Goal: Task Accomplishment & Management: Manage account settings

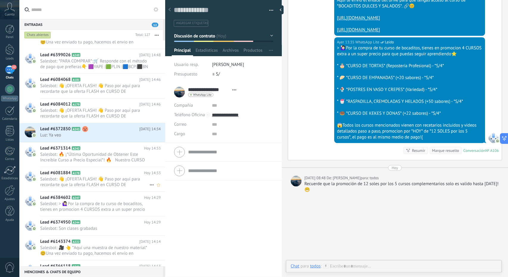
scroll to position [1279, 0]
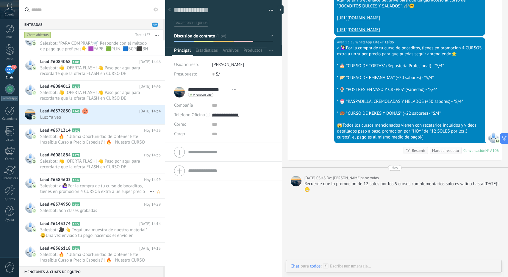
click at [70, 181] on span "Lead #6384602" at bounding box center [55, 180] width 30 height 6
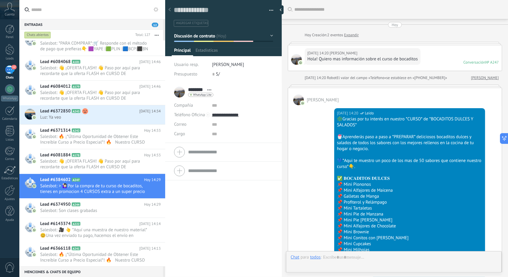
scroll to position [905, 0]
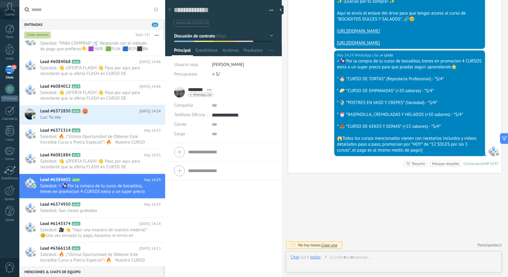
click at [218, 34] on button "Discusión de contrato" at bounding box center [223, 36] width 99 height 11
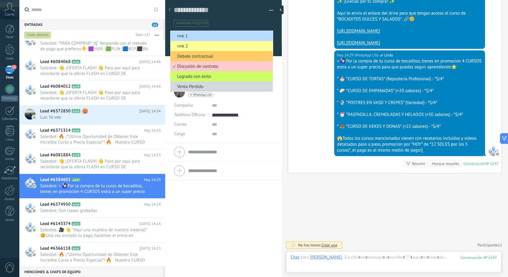
click at [218, 37] on span "rmk 1" at bounding box center [220, 36] width 101 height 6
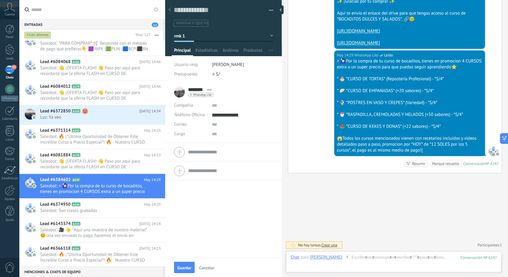
click at [176, 276] on div "Guardar Cancelar" at bounding box center [223, 267] width 117 height 19
click at [182, 265] on button "Guardar" at bounding box center [184, 267] width 21 height 11
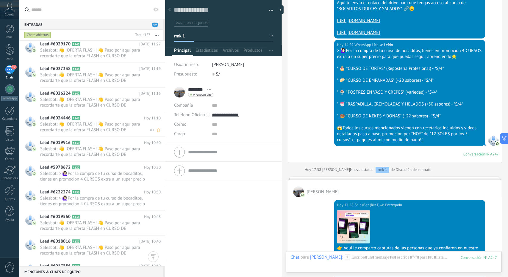
scroll to position [2261, 0]
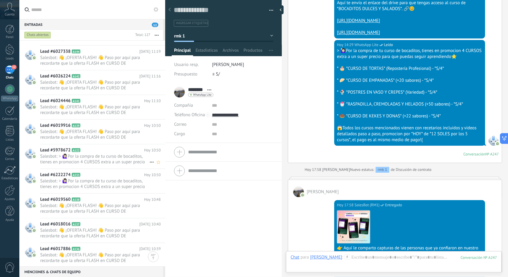
click at [106, 161] on span "Salesbot: > 🙋🏻‍♀Por la compra de tu curso de bocaditos, tienes en promocion 4 C…" at bounding box center [94, 159] width 109 height 11
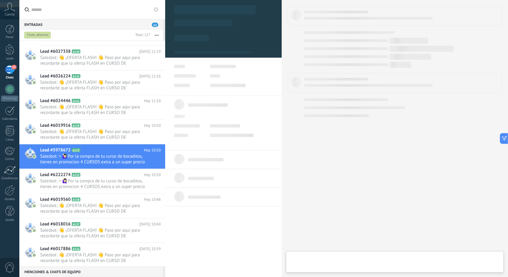
type textarea "**********"
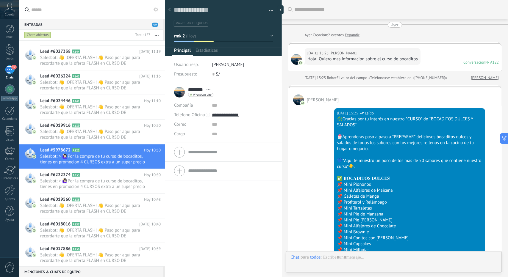
scroll to position [1190, 0]
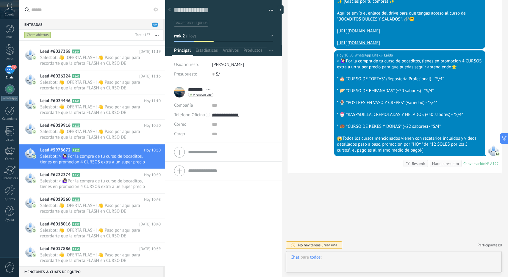
click at [342, 259] on div at bounding box center [394, 264] width 206 height 18
paste div
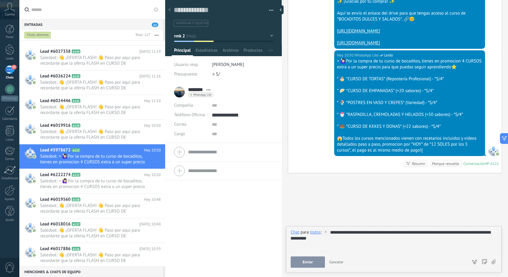
click at [317, 262] on button "Enviar" at bounding box center [308, 262] width 34 height 11
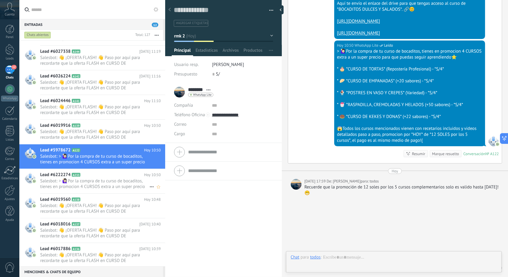
click at [81, 182] on span "Salesbot: > 🙋🏻‍♀Por la compra de tu curso de bocaditos, tienes en promocion 4 C…" at bounding box center [94, 184] width 109 height 11
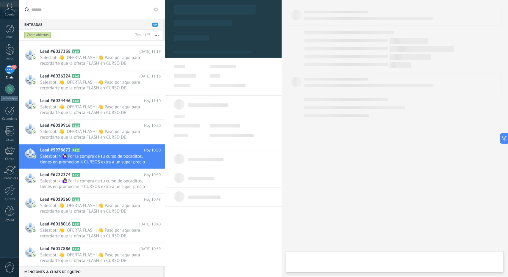
type textarea "**********"
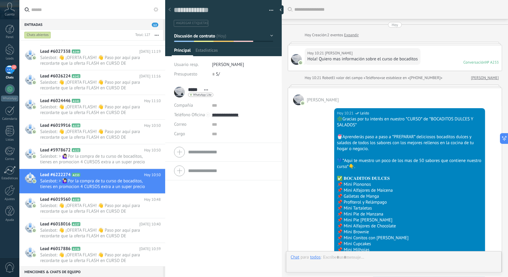
scroll to position [803, 0]
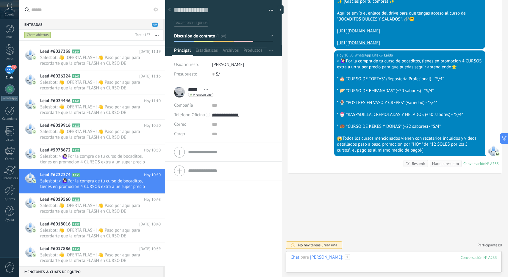
click at [357, 256] on div at bounding box center [394, 264] width 206 height 18
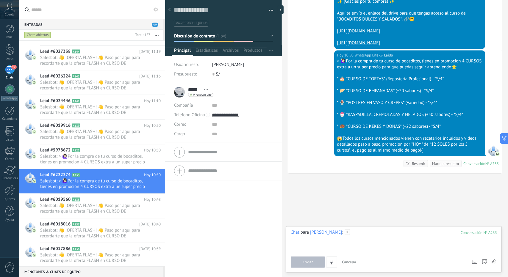
paste div
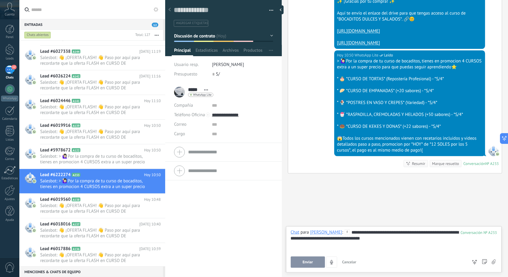
click at [309, 259] on button "Enviar" at bounding box center [308, 262] width 34 height 11
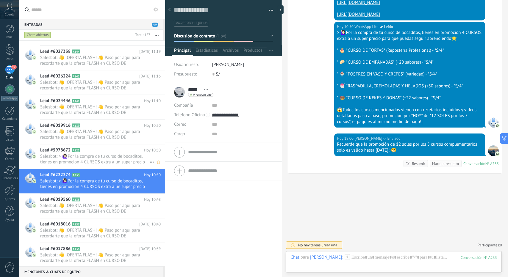
click at [109, 162] on span "Salesbot: > 🙋🏻‍♀Por la compra de tu curso de bocaditos, tienes en promocion 4 C…" at bounding box center [94, 159] width 109 height 11
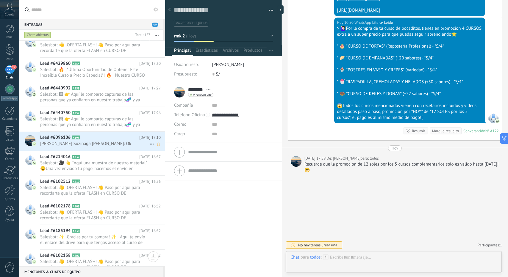
scroll to position [179, 0]
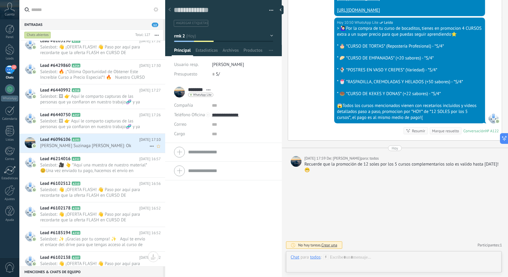
click at [89, 144] on span "[PERSON_NAME] Suzinaga [PERSON_NAME]: Ok" at bounding box center [94, 146] width 109 height 6
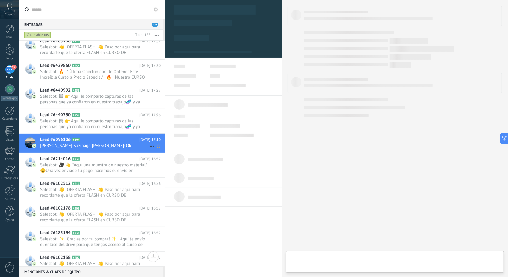
click at [92, 134] on div "Lead #6096106 A193 [DATE] 17:10 [PERSON_NAME] Suzinaga [PERSON_NAME]: Ok" at bounding box center [102, 143] width 125 height 19
click at [90, 123] on span "Salesbot: 🖼 👉 Aquí le comparto capturas de las personas que ya confiaron en nue…" at bounding box center [94, 123] width 109 height 11
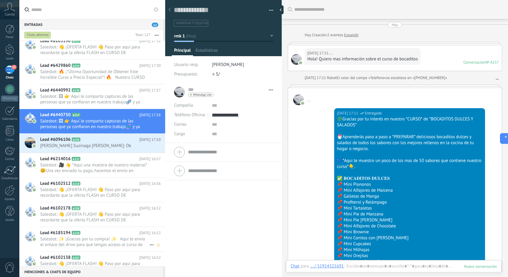
scroll to position [9, 0]
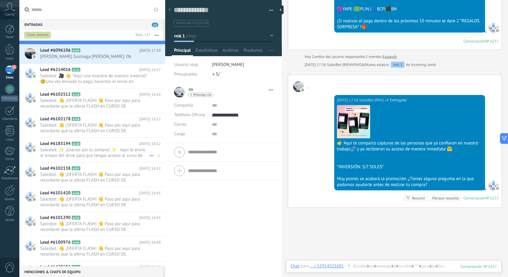
click at [93, 156] on span "Salesbot: ✨ ¡Gracias por tu compra! ✨ Aquí te envío el enlace del drive para qu…" at bounding box center [94, 152] width 109 height 11
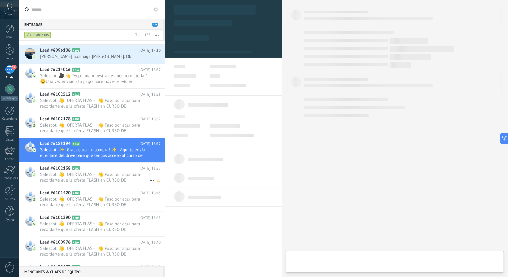
click at [93, 178] on span "Salesbot: 👋 ¡OFERTA FLASH! 👋 Paso por aquí para recordarte que la oferta FLASH …" at bounding box center [94, 177] width 109 height 11
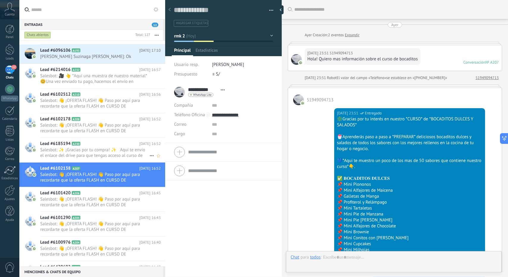
scroll to position [891, 0]
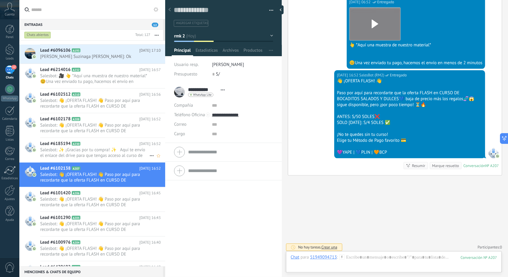
click at [97, 145] on h2 "Lead #6185194 A230" at bounding box center [89, 144] width 99 height 6
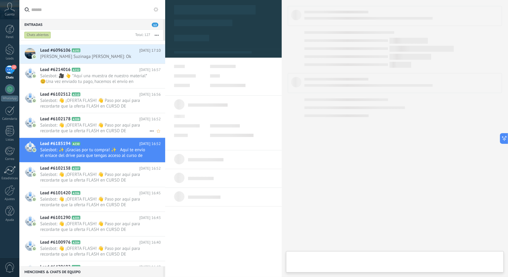
click at [100, 131] on span "Salesbot: 👋 ¡OFERTA FLASH! 👋 Paso por aquí para recordarte que la oferta FLASH …" at bounding box center [94, 128] width 109 height 11
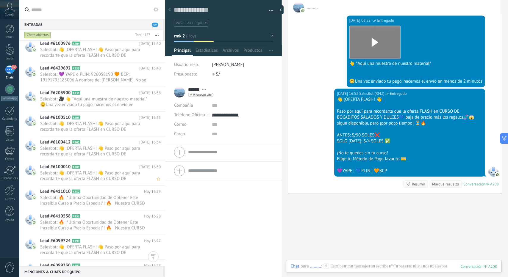
scroll to position [446, 0]
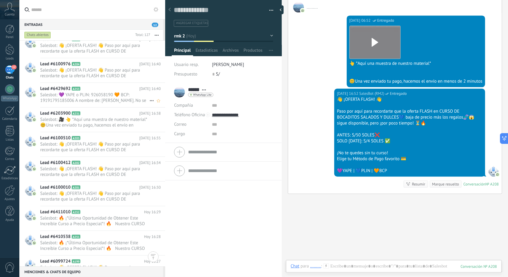
click at [88, 101] on span "Salesbot: 💜 YAPE o PLIN: 926058190 🧡 BCP: 19191795185006 A nombre de: [PERSON_N…" at bounding box center [94, 97] width 109 height 11
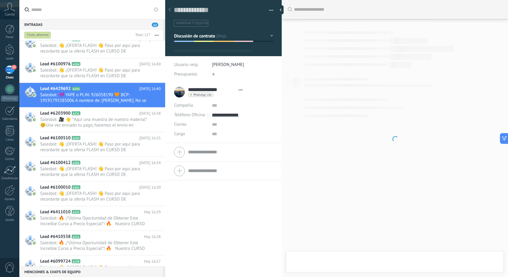
scroll to position [9, 0]
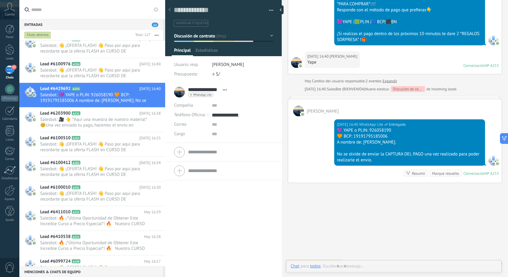
click at [193, 41] on div at bounding box center [184, 41] width 20 height 1
click at [193, 35] on span "Discusión de contrato" at bounding box center [194, 36] width 41 height 6
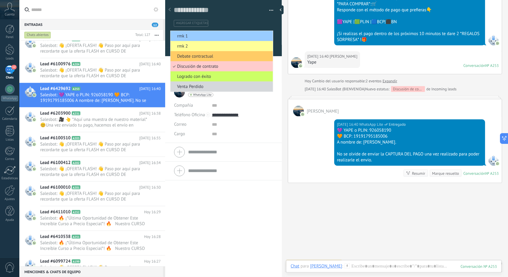
click at [194, 35] on span "rmk 1" at bounding box center [220, 36] width 101 height 6
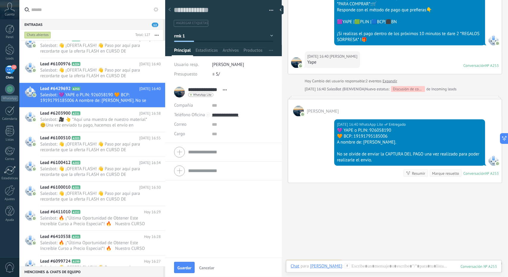
click at [184, 270] on span "Guardar" at bounding box center [184, 268] width 14 height 4
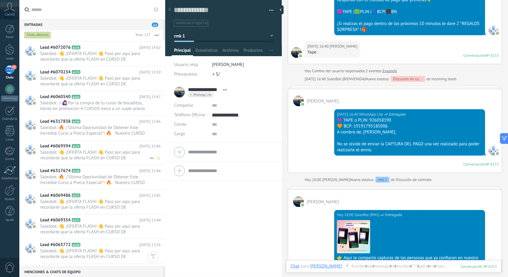
scroll to position [1547, 0]
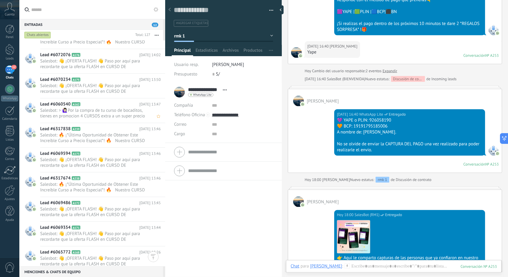
click at [99, 115] on span "Salesbot: > 🙋🏻‍♀Por la compra de tu curso de bocaditos, tienes en promocion 4 C…" at bounding box center [94, 113] width 109 height 11
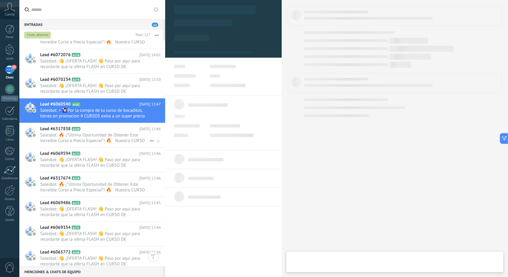
type textarea "**********"
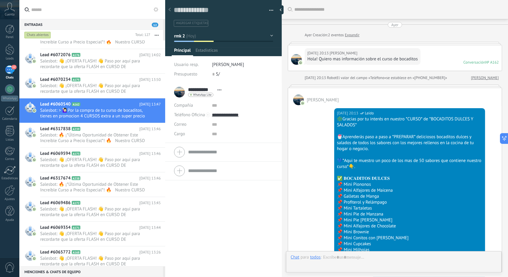
scroll to position [1221, 0]
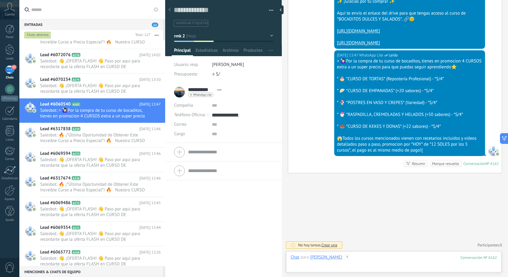
click at [370, 262] on div at bounding box center [394, 264] width 206 height 18
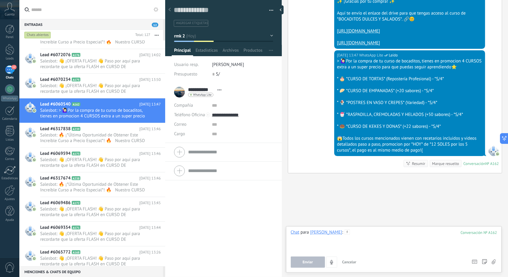
paste div
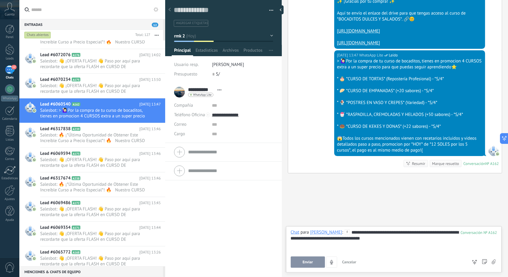
click at [310, 261] on span "Enviar" at bounding box center [308, 262] width 10 height 4
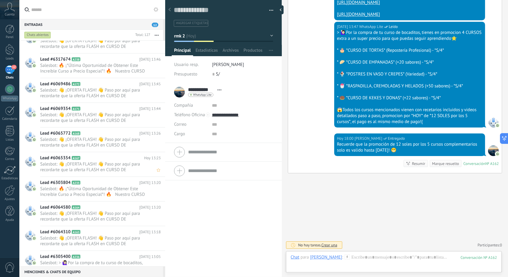
scroll to position [1756, 0]
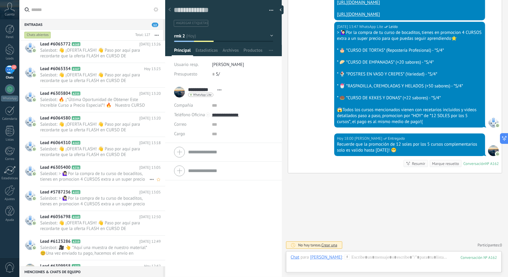
click at [76, 168] on h2 "Lead #6305400 A236" at bounding box center [89, 168] width 99 height 6
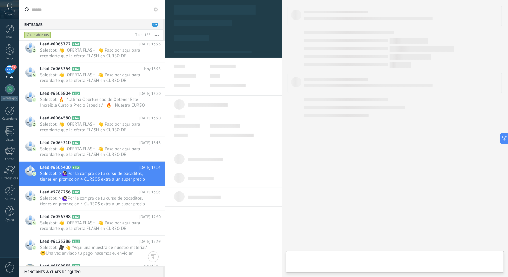
type textarea "**********"
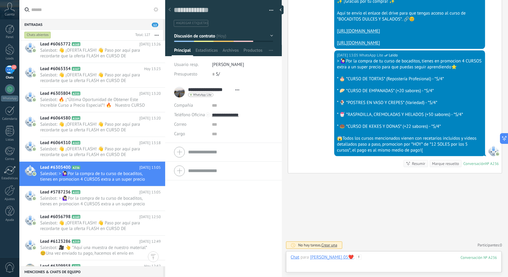
click at [361, 262] on div at bounding box center [394, 264] width 206 height 18
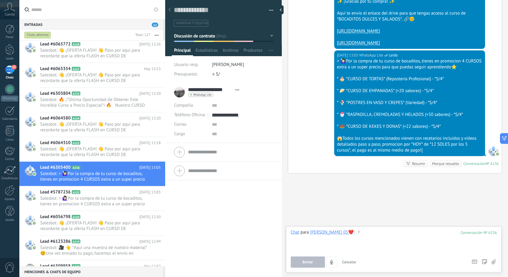
paste div
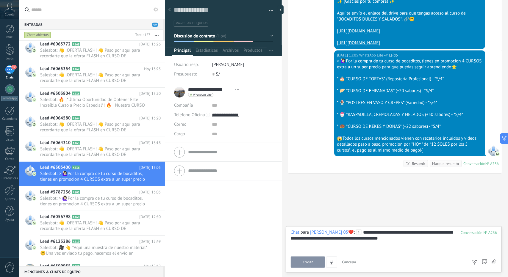
click at [308, 260] on button "Enviar" at bounding box center [308, 262] width 34 height 11
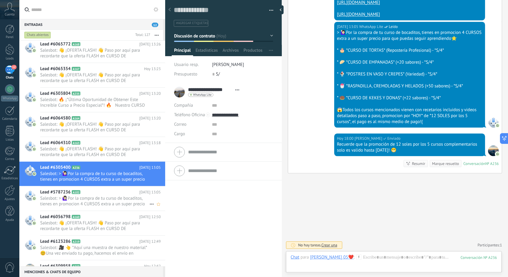
click at [94, 198] on span "Salesbot: > 🙋🏻‍♀Por la compra de tu curso de bocaditos, tienes en promocion 4 C…" at bounding box center [94, 201] width 109 height 11
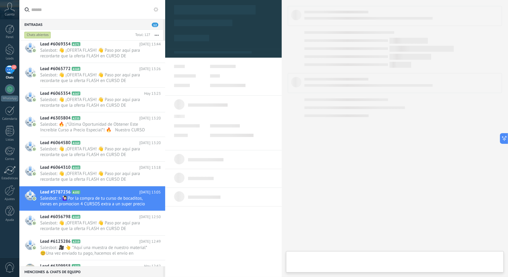
type textarea "**********"
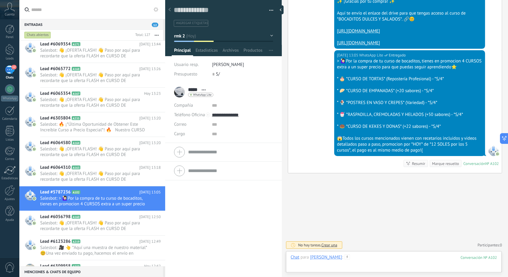
click at [372, 259] on div at bounding box center [394, 264] width 206 height 18
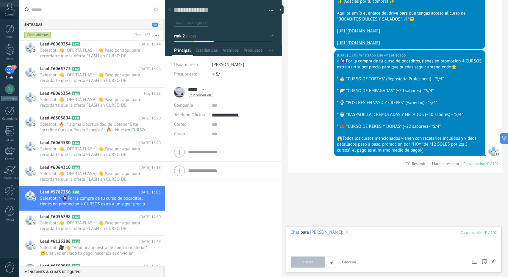
paste div
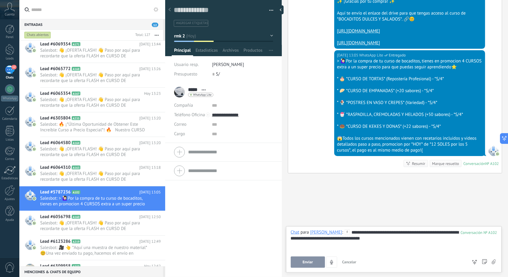
click at [311, 263] on span "Enviar" at bounding box center [308, 262] width 10 height 4
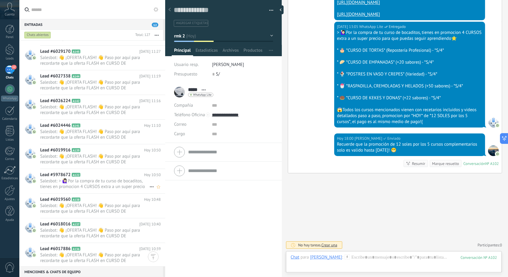
click at [112, 179] on span "Salesbot: > 🙋🏻‍♀Por la compra de tu curso de bocaditos, tienes en promocion 4 C…" at bounding box center [94, 184] width 109 height 11
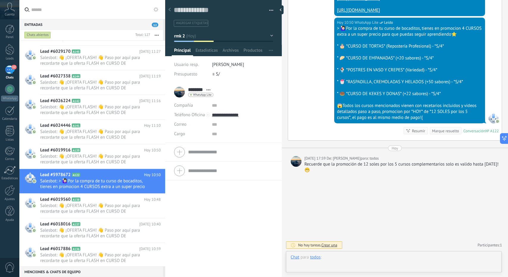
click at [382, 259] on div at bounding box center [394, 264] width 206 height 18
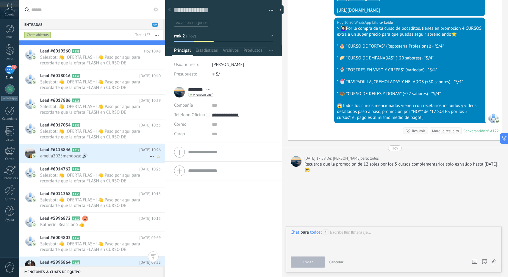
click at [99, 151] on h2 "Lead #6113846 A217" at bounding box center [89, 150] width 99 height 6
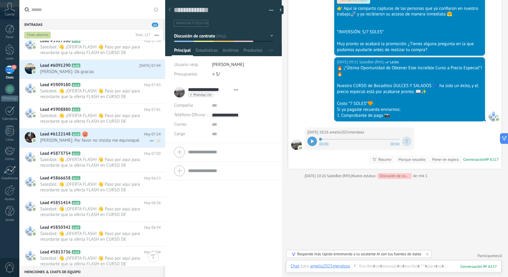
click at [125, 135] on h2 "Lead #6122148 A218" at bounding box center [92, 135] width 104 height 6
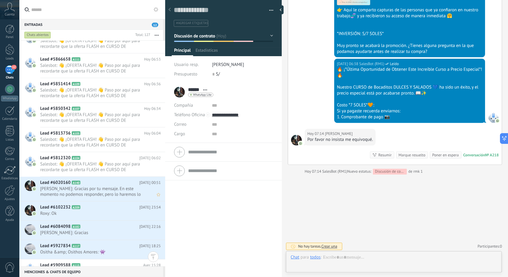
click at [106, 190] on span "[PERSON_NAME]: Gracias por tu mensaje. En este momento no podemos responder, pe…" at bounding box center [94, 191] width 109 height 11
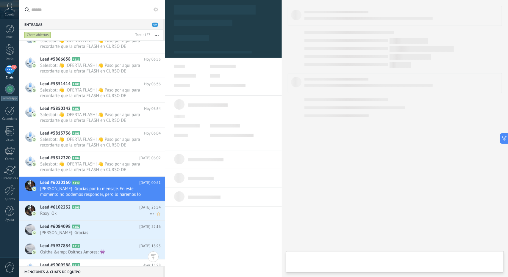
click at [105, 205] on h2 "Lead #6102232 A209" at bounding box center [89, 208] width 99 height 6
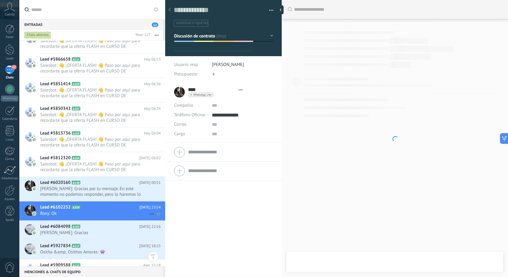
click at [105, 212] on span "Roxy: Ok" at bounding box center [94, 214] width 109 height 6
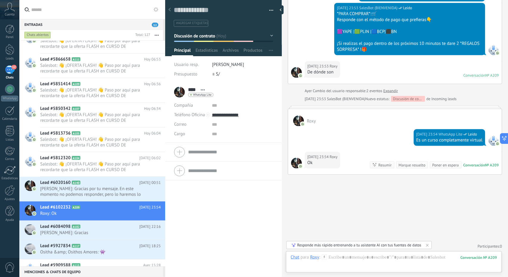
click at [218, 36] on button "Discusión de contrato" at bounding box center [223, 36] width 99 height 11
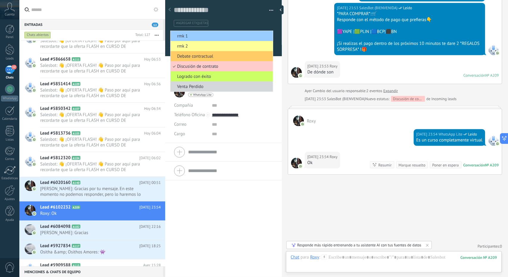
click at [218, 36] on span "rmk 1" at bounding box center [220, 36] width 101 height 6
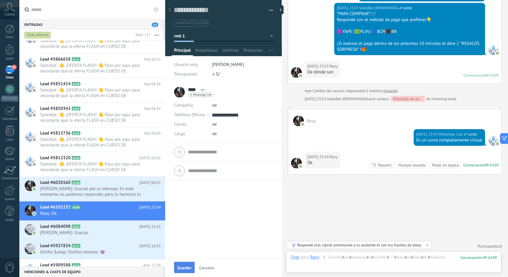
click at [184, 265] on button "Guardar" at bounding box center [184, 267] width 21 height 11
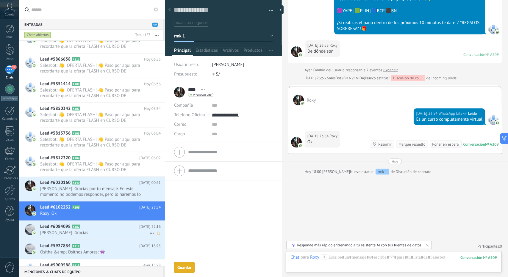
click at [116, 235] on div "Lead #6084098 A182 [DATE] 22:16 [PERSON_NAME]: Gracias" at bounding box center [102, 230] width 125 height 19
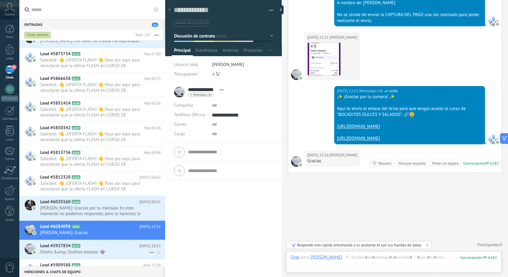
click at [74, 247] on h2 "Lead #5927834 A117" at bounding box center [89, 246] width 99 height 6
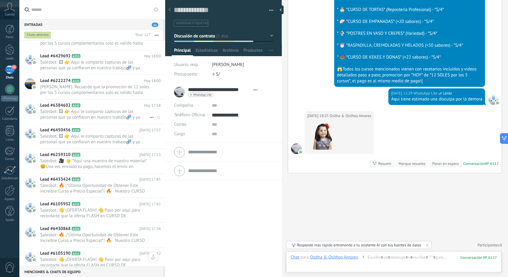
click at [105, 109] on span "Salesbot: 🖼 👉 Aquí le comparto capturas de las personas que ya confiaron en nue…" at bounding box center [94, 114] width 109 height 11
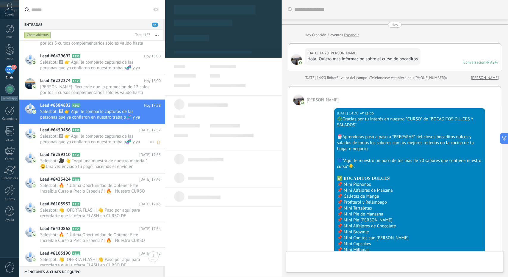
click at [97, 139] on span "Salesbot: 🖼 👉 Aquí le comparto capturas de las personas que ya confiaron en nue…" at bounding box center [94, 139] width 109 height 11
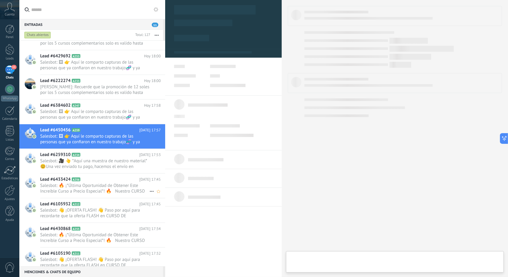
click at [95, 179] on h2 "Lead #6433424 A256" at bounding box center [89, 180] width 99 height 6
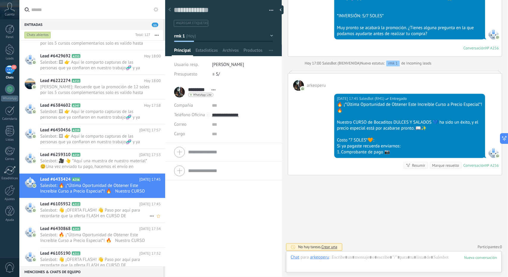
click at [103, 211] on span "Salesbot: 👋 ¡OFERTA FLASH! 👋 Paso por aquí para recordarte que la oferta FLASH …" at bounding box center [94, 213] width 109 height 11
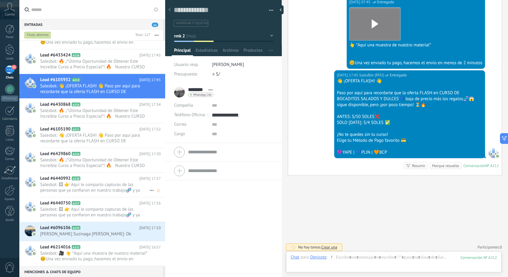
click at [90, 189] on span "Salesbot: 🖼 👉 Aquí le comparto capturas de las personas que ya confiaron en nue…" at bounding box center [94, 187] width 109 height 11
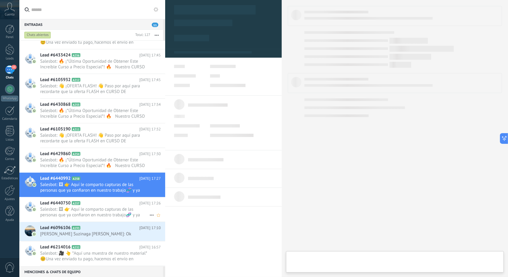
drag, startPoint x: 88, startPoint y: 199, endPoint x: 89, endPoint y: 204, distance: 5.4
click at [88, 201] on h2 "Lead #6440750 A257" at bounding box center [89, 204] width 99 height 6
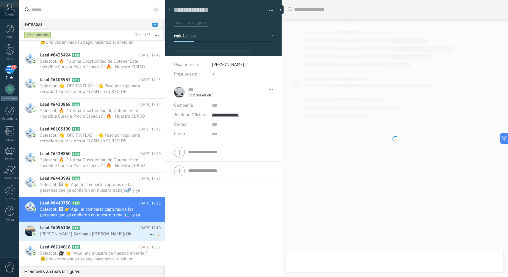
click at [92, 223] on div "Lead #6096106 A193 [DATE] 17:10 [PERSON_NAME] Suzinaga [PERSON_NAME]: Ok" at bounding box center [102, 231] width 125 height 19
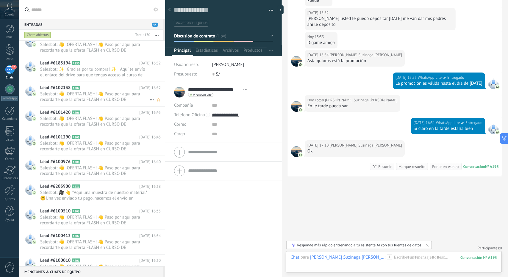
scroll to position [417, 0]
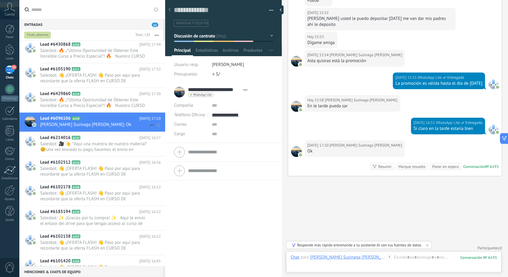
click at [89, 122] on span "[PERSON_NAME] Suzinaga [PERSON_NAME]: Ok" at bounding box center [94, 125] width 109 height 6
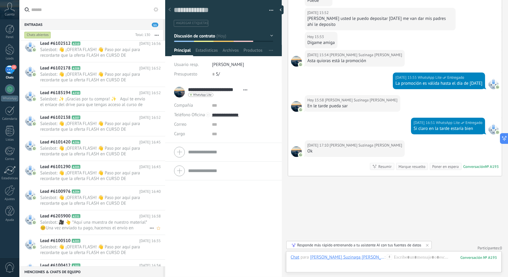
click at [83, 220] on span "Salesbot: 🎥 👆 *Aquí una muestra de nuestro material* 😊Una vez enviado tu pago, …" at bounding box center [94, 225] width 109 height 11
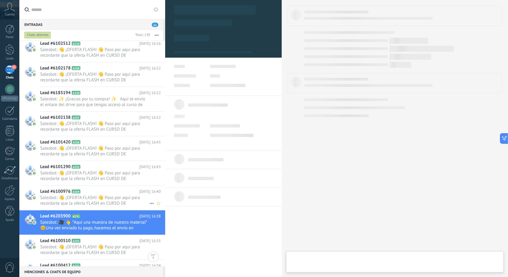
click at [86, 207] on div "Lead #6100976 A204 [DATE] 16:40 Salesbot: 👋 ¡OFERTA FLASH! 👋 Paso por aquí para…" at bounding box center [102, 198] width 125 height 24
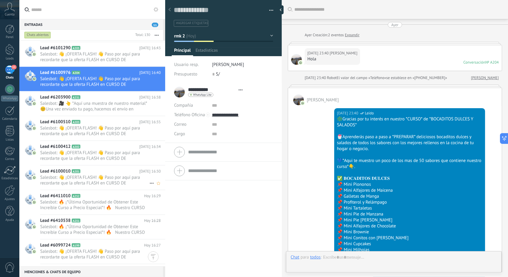
scroll to position [1043, 0]
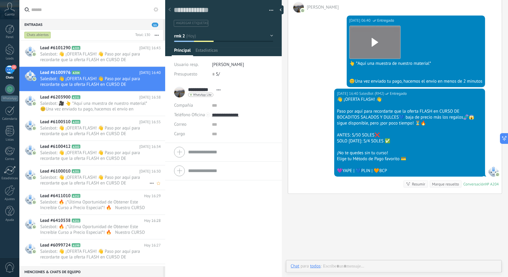
click at [84, 172] on icon at bounding box center [85, 172] width 6 height 6
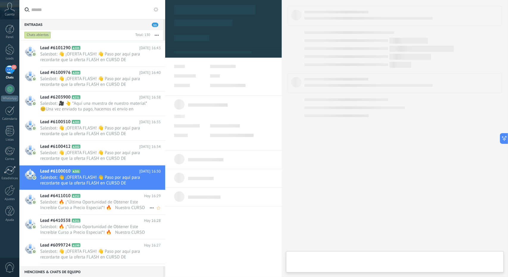
click at [82, 202] on span "Salesbot: 🔥 ¡*Última Oportunidad de Obtener Este Increíble Curso a Precio Espec…" at bounding box center [94, 205] width 109 height 11
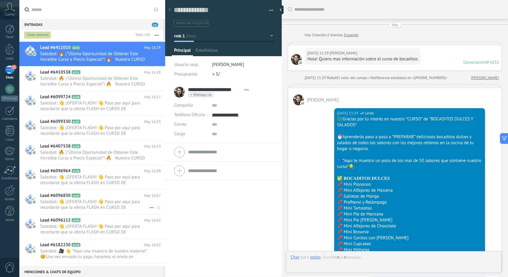
scroll to position [661, 0]
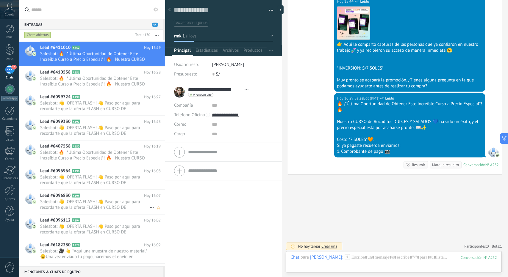
drag, startPoint x: 82, startPoint y: 198, endPoint x: 83, endPoint y: 201, distance: 3.3
click at [82, 199] on span "Salesbot: 👋 ¡OFERTA FLASH! 👋 Paso por aquí para recordarte que la oferta FLASH …" at bounding box center [94, 204] width 109 height 11
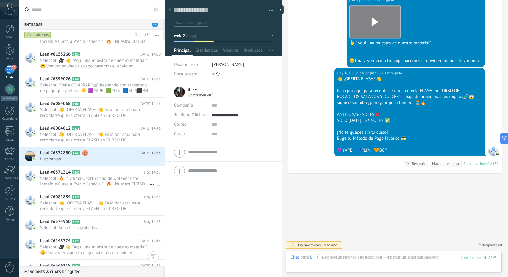
scroll to position [1518, 0]
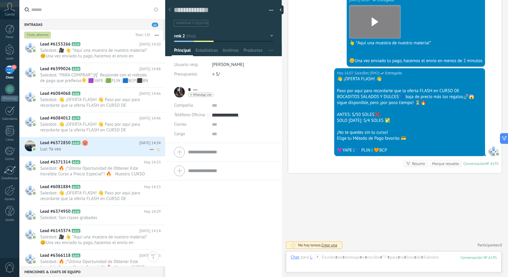
click at [70, 152] on div "Lead #6372850 A243 [DATE] 14:34 Luz: Ya veo" at bounding box center [102, 146] width 125 height 19
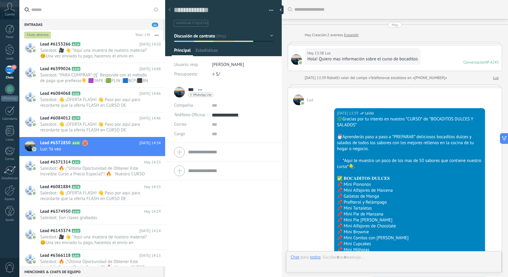
scroll to position [743, 0]
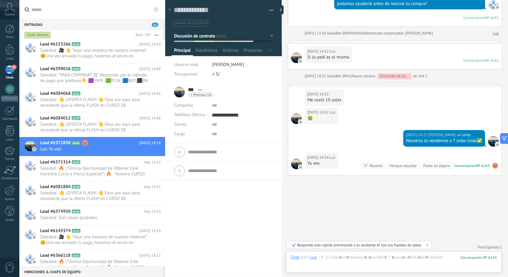
click at [212, 40] on button "Discusión de contrato" at bounding box center [223, 36] width 99 height 11
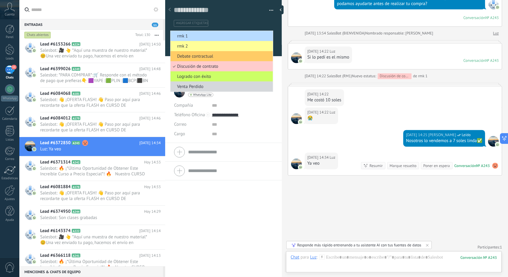
click at [207, 36] on span "rmk 1" at bounding box center [220, 36] width 101 height 6
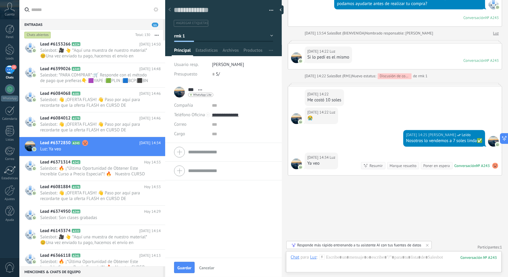
click at [185, 269] on span "Guardar" at bounding box center [184, 268] width 14 height 4
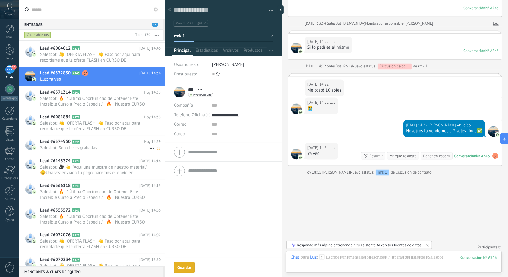
scroll to position [1607, 0]
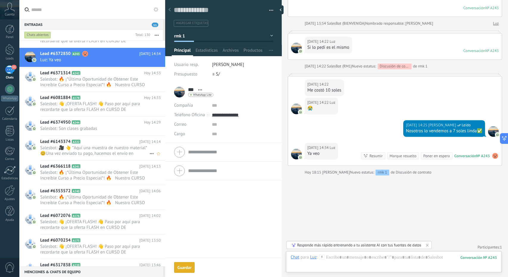
click at [100, 136] on div "Lead #6143374 A222 [DATE] 14:14 Salesbot: 🎥 👆 *Aquí una muestra de nuestro mate…" at bounding box center [102, 148] width 125 height 24
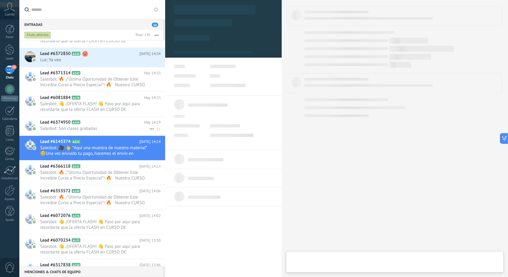
click at [95, 129] on span "Salesbot: Son clases grabadas" at bounding box center [94, 129] width 109 height 6
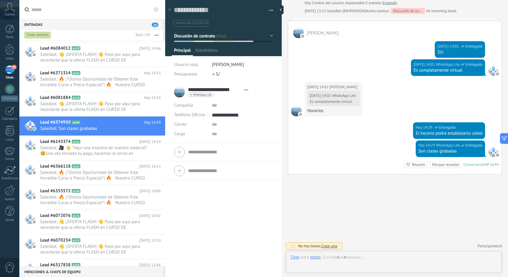
scroll to position [9, 0]
click at [204, 35] on span "Discusión de contrato" at bounding box center [194, 36] width 41 height 6
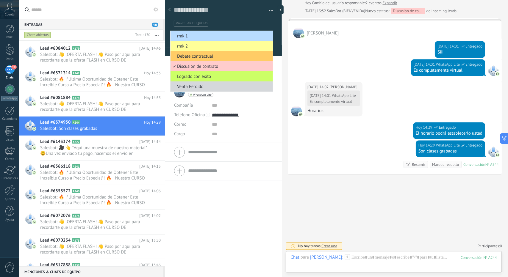
click at [206, 32] on li "rmk 1" at bounding box center [221, 36] width 102 height 10
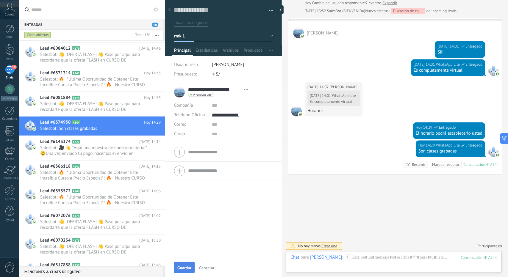
click at [181, 264] on button "Guardar" at bounding box center [184, 267] width 21 height 11
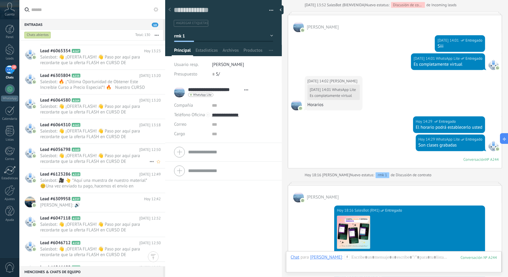
scroll to position [2029, 0]
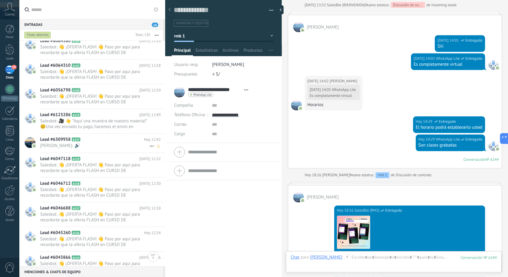
click at [90, 148] on div "Lead #6309958 A237 [DATE] 12:42 [PERSON_NAME]: 🔊" at bounding box center [102, 143] width 125 height 19
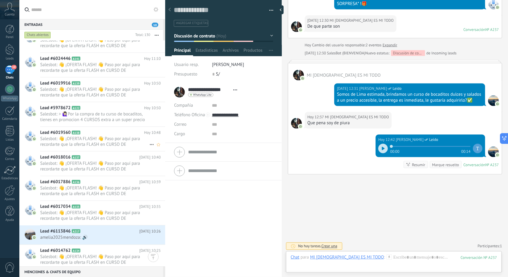
scroll to position [2475, 0]
drag, startPoint x: 96, startPoint y: 119, endPoint x: 96, endPoint y: 122, distance: 3.0
click at [96, 119] on span "Salesbot: > 🙋🏻‍♀Por la compra de tu curso de bocaditos, tienes en promocion 4 C…" at bounding box center [94, 116] width 109 height 11
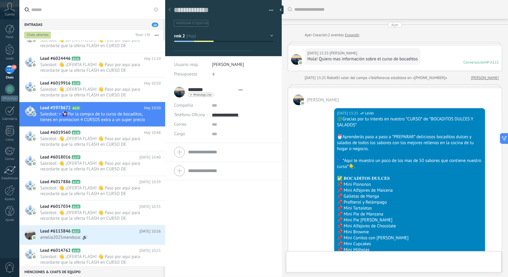
scroll to position [1163, 0]
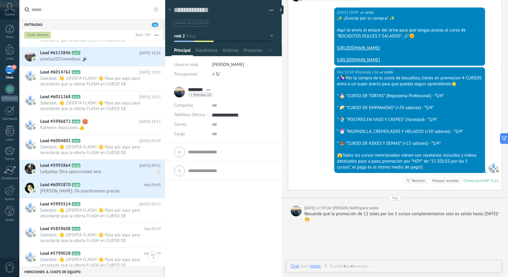
click at [78, 172] on span "Ladyzeta: Otra oportunidad será ." at bounding box center [94, 172] width 109 height 6
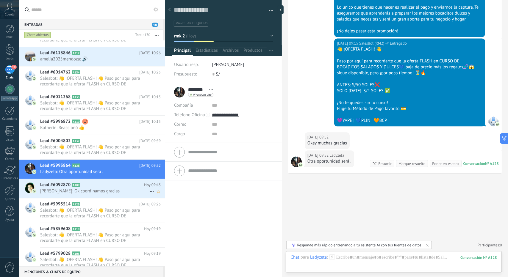
click at [89, 195] on div "Lead #6092870 A189 [DATE] 09:43 [PERSON_NAME]: Ok coordinamos gracias" at bounding box center [102, 188] width 125 height 19
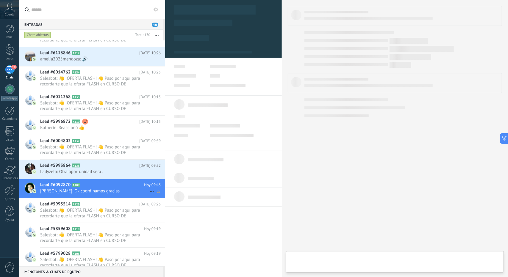
type textarea "**********"
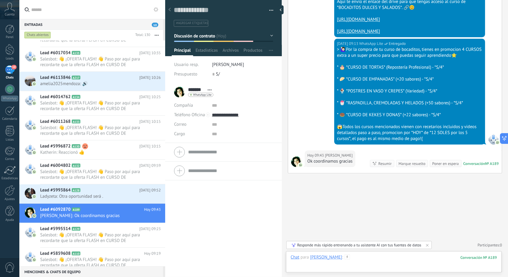
click at [359, 263] on div at bounding box center [394, 264] width 206 height 18
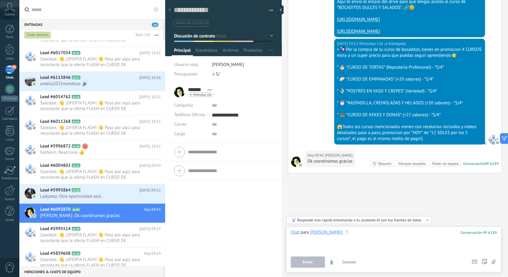
paste div
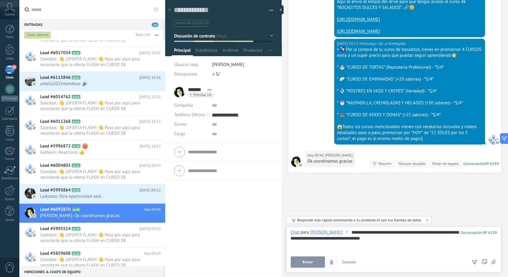
click at [312, 265] on span "Enviar" at bounding box center [308, 262] width 10 height 4
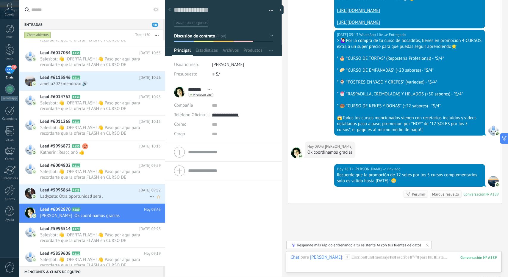
scroll to position [1197, 0]
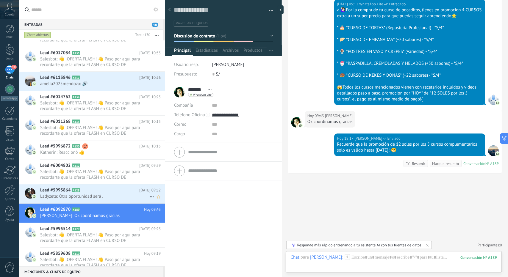
click at [79, 190] on span "A128" at bounding box center [76, 190] width 9 height 4
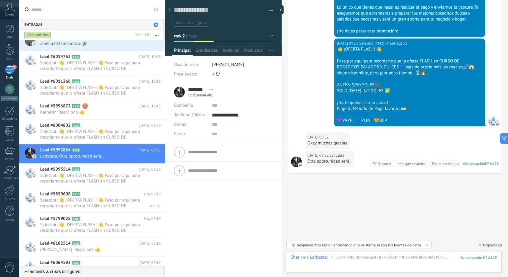
scroll to position [2802, 0]
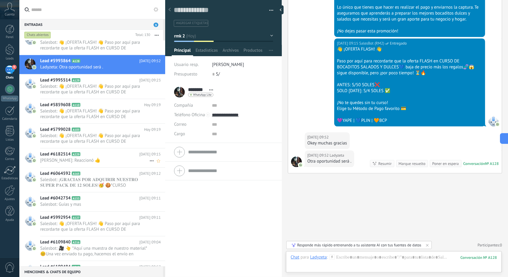
click at [76, 164] on div "Lead #6182514 A229 [DATE] 09:15 [PERSON_NAME]: Reaccionó 👍" at bounding box center [102, 157] width 125 height 19
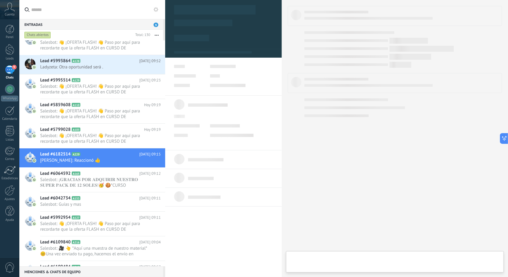
type textarea "**********"
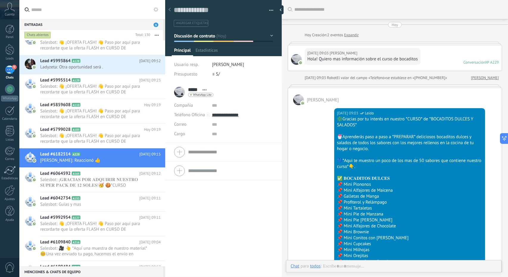
scroll to position [824, 0]
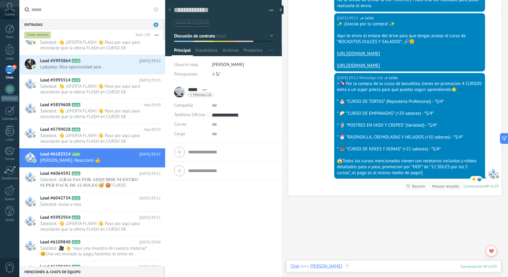
click at [356, 265] on div at bounding box center [394, 273] width 206 height 18
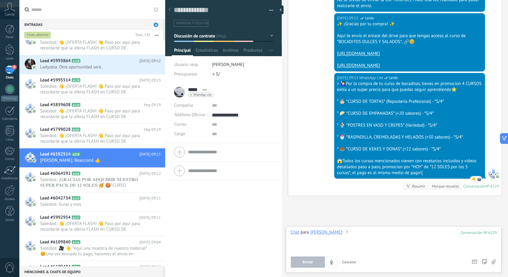
paste div
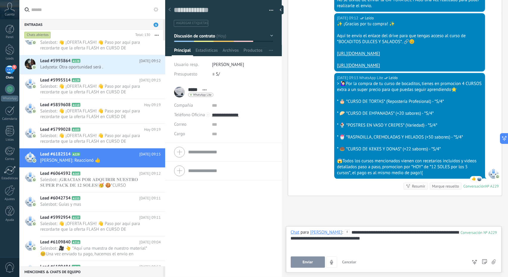
click at [324, 259] on div "Enviar Cancelar Rastrear clics en links ? Reducir links largos y rastrear clics…" at bounding box center [379, 262] width 177 height 11
click at [323, 260] on button "Enviar" at bounding box center [308, 262] width 34 height 11
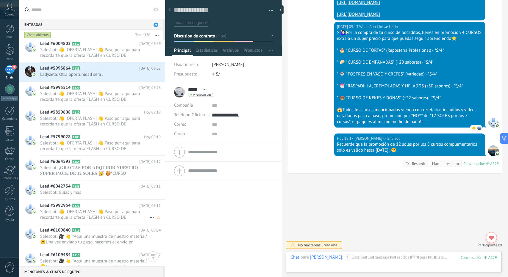
scroll to position [2832, 0]
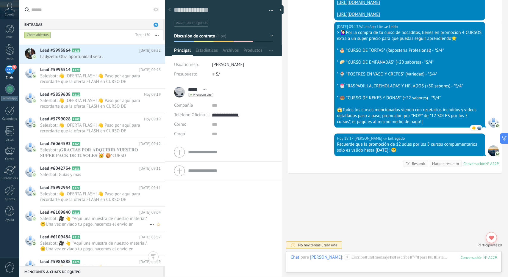
click at [100, 219] on span "Salesbot: 🎥 👆 *Aquí una muestra de nuestro material* 😊Una vez enviado tu pago, …" at bounding box center [94, 221] width 109 height 11
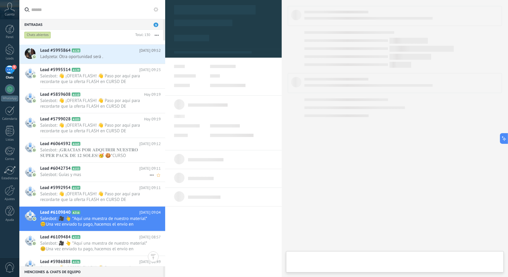
click at [98, 172] on span "Salesbot: Guías y mas" at bounding box center [94, 175] width 109 height 6
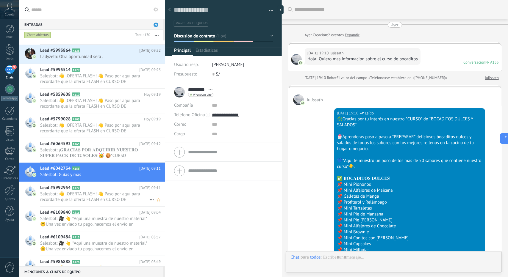
scroll to position [990, 0]
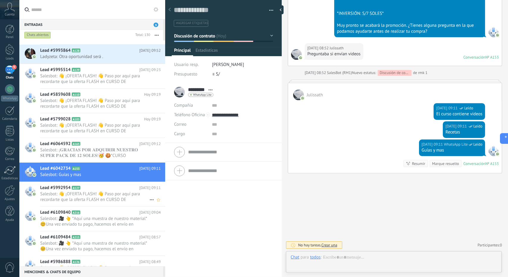
click at [107, 190] on div "Lead #5992954 A127 [DATE] 09:11 Salesbot: 👋 ¡OFERTA FLASH! 👋 Paso por aquí para…" at bounding box center [102, 194] width 125 height 24
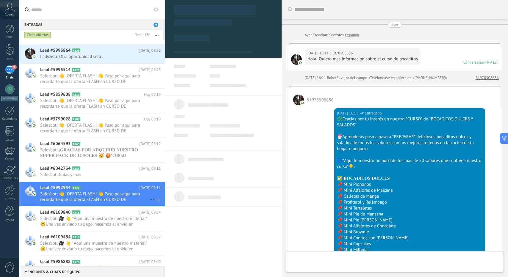
scroll to position [866, 0]
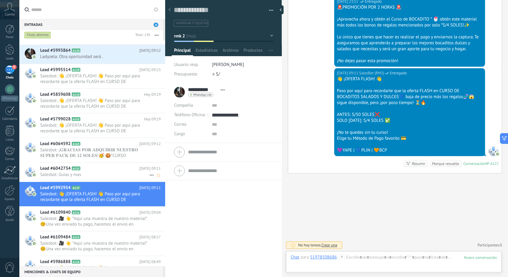
click at [113, 174] on span "Salesbot: Guías y mas" at bounding box center [94, 175] width 109 height 6
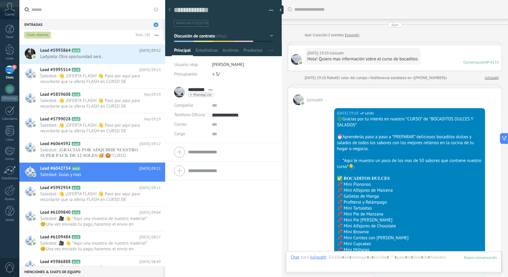
scroll to position [990, 0]
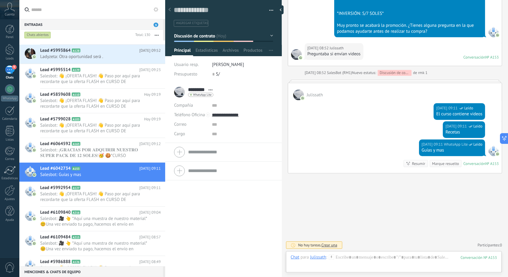
click at [229, 38] on button "Discusión de contrato" at bounding box center [223, 36] width 99 height 11
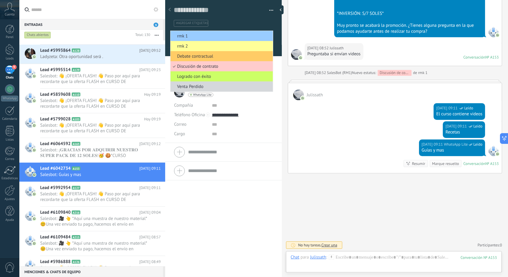
click at [225, 38] on span "rmk 1" at bounding box center [220, 36] width 101 height 6
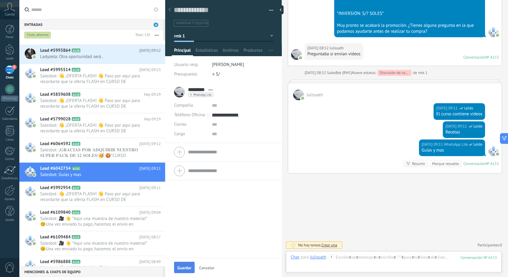
click at [184, 266] on span "Guardar" at bounding box center [184, 268] width 14 height 4
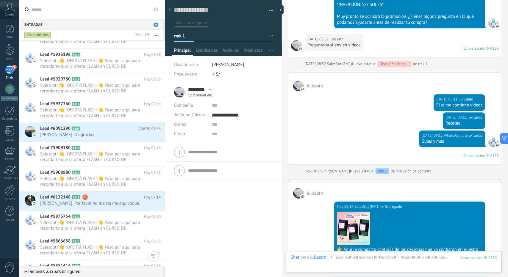
scroll to position [3397, 0]
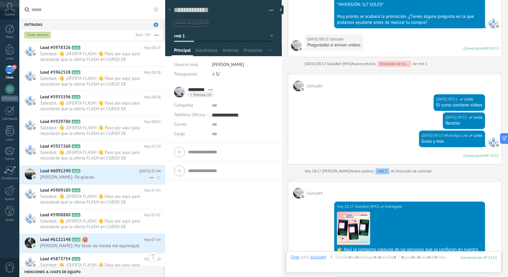
click at [110, 171] on h2 "Lead #6091290 A185" at bounding box center [89, 171] width 99 height 6
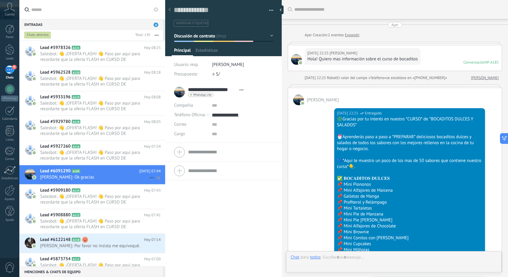
scroll to position [819, 0]
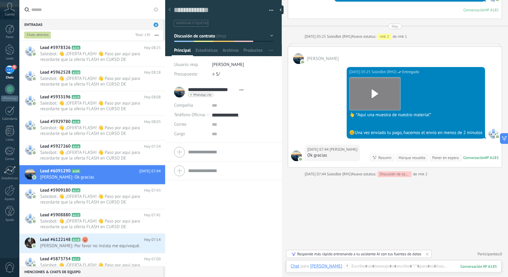
click at [223, 37] on button "Discusión de contrato" at bounding box center [223, 36] width 99 height 11
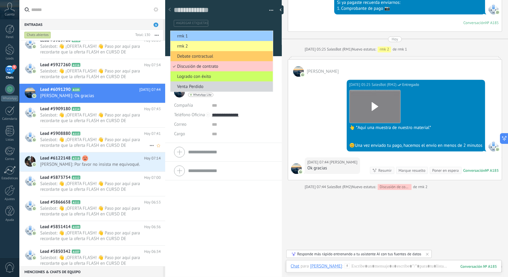
scroll to position [3487, 0]
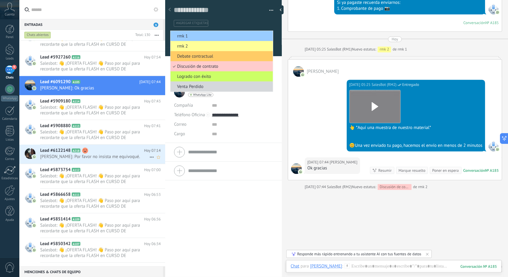
click at [96, 151] on h2 "Lead #6122148 A218" at bounding box center [92, 151] width 104 height 6
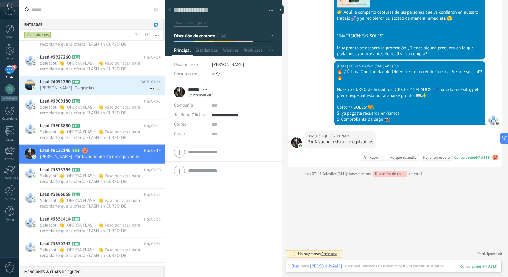
scroll to position [692, 0]
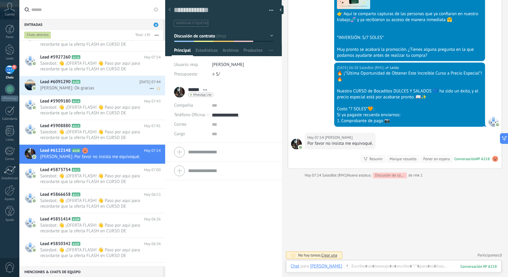
click at [115, 80] on h2 "Lead #6091290 A185" at bounding box center [89, 82] width 99 height 6
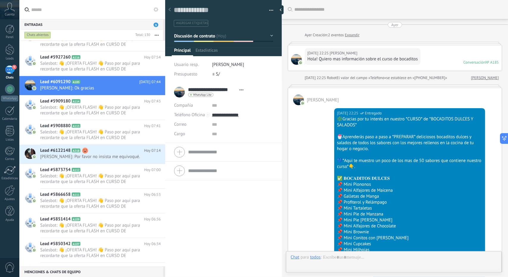
scroll to position [819, 0]
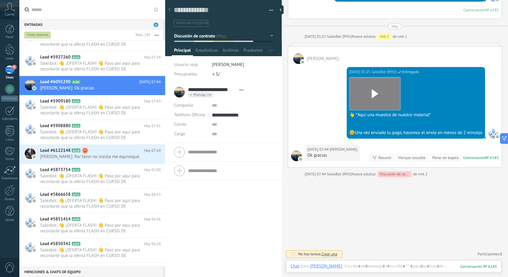
click at [196, 36] on span "Discusión de contrato" at bounding box center [194, 36] width 41 height 6
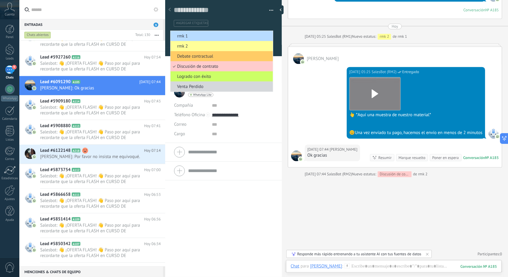
click at [196, 36] on span "rmk 1" at bounding box center [220, 36] width 101 height 6
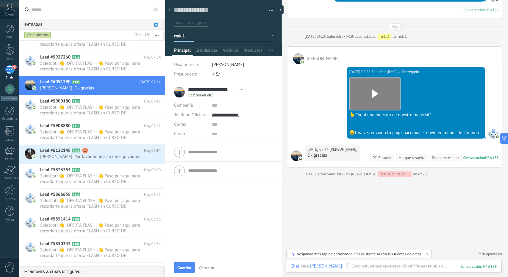
click at [184, 267] on span "Guardar" at bounding box center [184, 268] width 14 height 4
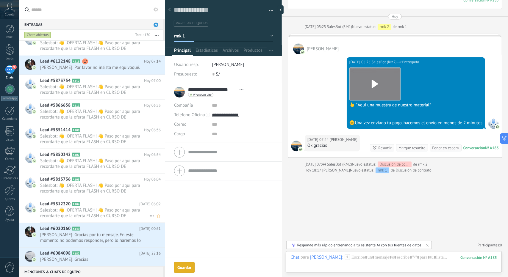
scroll to position [814, 0]
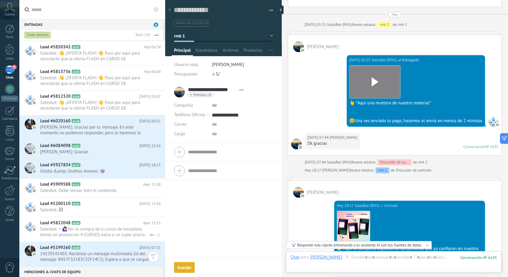
click at [103, 227] on span "Salesbot: > 🙋🏻‍♀Por la compra de tu curso de bocaditos, tienes en promocion 4 C…" at bounding box center [94, 232] width 109 height 11
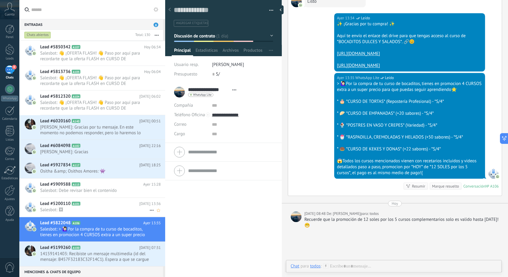
drag, startPoint x: 97, startPoint y: 204, endPoint x: 94, endPoint y: 202, distance: 3.5
click at [97, 204] on h2 "Lead #5200110 A101" at bounding box center [89, 204] width 99 height 6
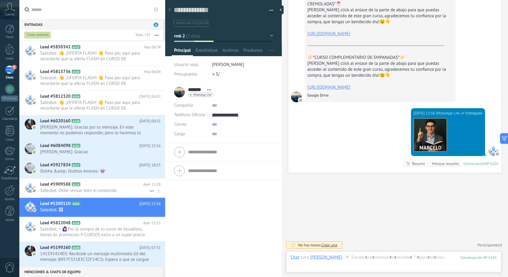
click at [111, 185] on h2 "Lead #5909588 A115" at bounding box center [91, 185] width 103 height 6
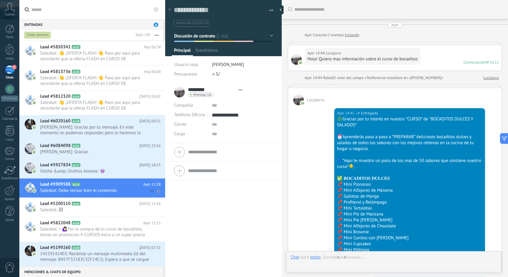
type textarea "**********"
